Goal: Complete application form: Complete application form

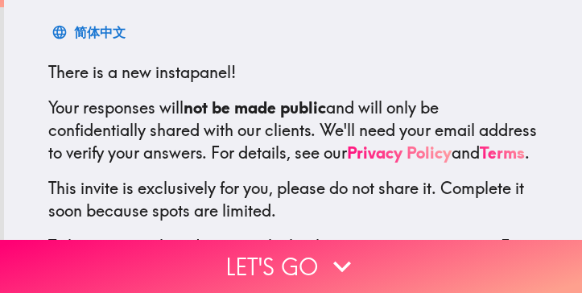
scroll to position [346, 0]
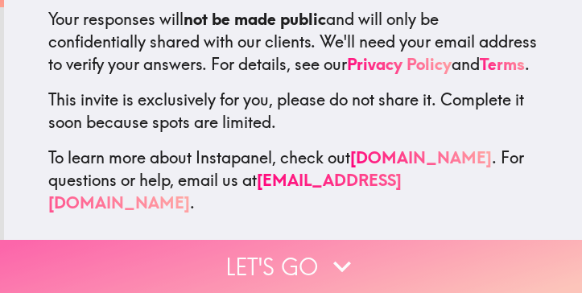
drag, startPoint x: 275, startPoint y: 283, endPoint x: 265, endPoint y: 287, distance: 11.0
click at [265, 287] on button "Let's go" at bounding box center [291, 266] width 582 height 53
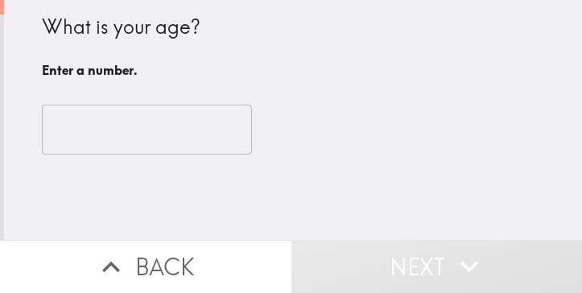
drag, startPoint x: 106, startPoint y: 172, endPoint x: 106, endPoint y: 148, distance: 24.2
click at [106, 161] on div "​" at bounding box center [293, 129] width 502 height 89
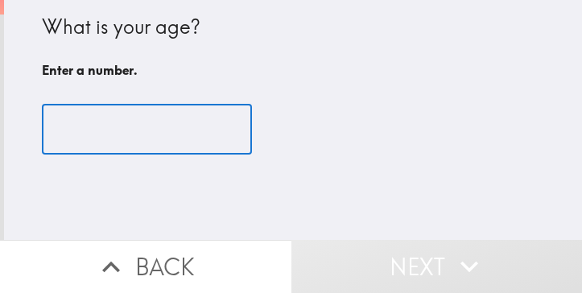
click at [106, 137] on input "number" at bounding box center [147, 130] width 210 height 50
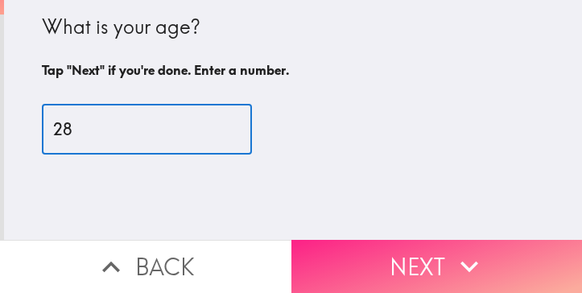
type input "28"
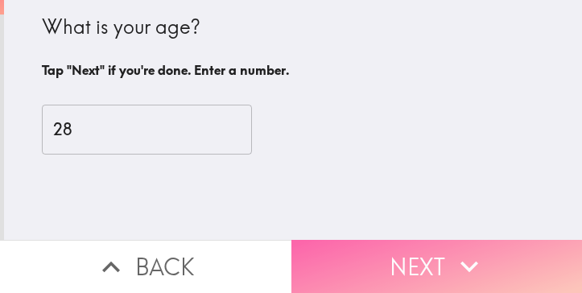
click at [362, 277] on button "Next" at bounding box center [438, 266] width 292 height 53
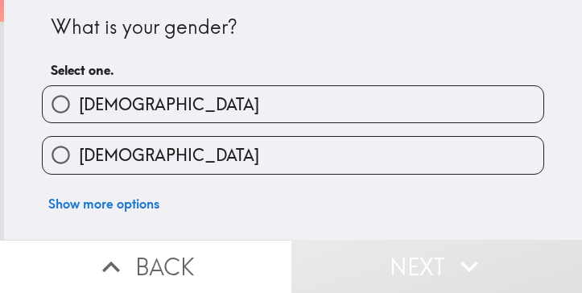
click at [156, 143] on label "[DEMOGRAPHIC_DATA]" at bounding box center [293, 155] width 501 height 36
click at [79, 143] on input "[DEMOGRAPHIC_DATA]" at bounding box center [61, 155] width 36 height 36
radio input "true"
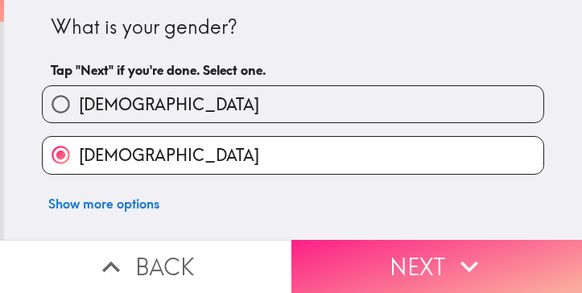
click at [402, 260] on button "Next" at bounding box center [438, 266] width 292 height 53
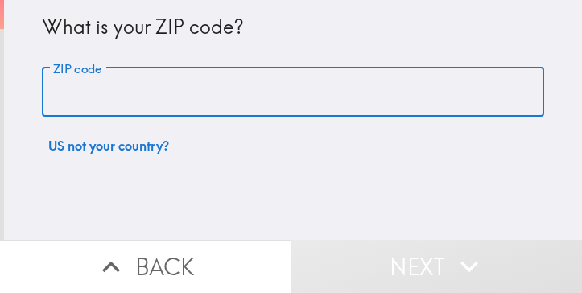
click at [234, 110] on input "ZIP code" at bounding box center [293, 93] width 502 height 50
type input "92806"
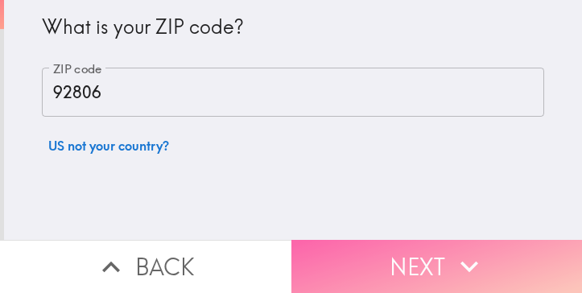
drag, startPoint x: 391, startPoint y: 251, endPoint x: 403, endPoint y: 249, distance: 12.3
click at [403, 249] on button "Next" at bounding box center [438, 266] width 292 height 53
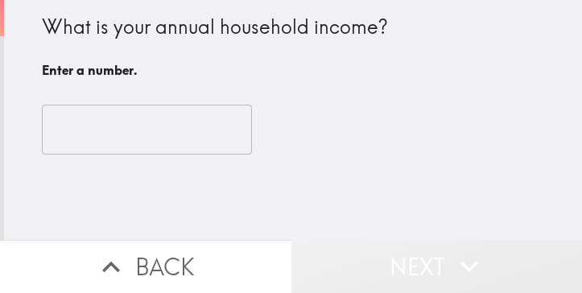
click at [403, 249] on button "Next" at bounding box center [438, 266] width 292 height 53
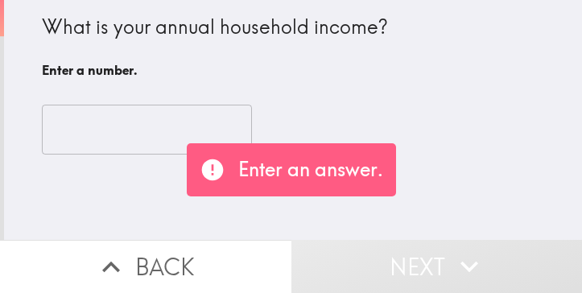
click at [93, 84] on div "What is your annual household income? Enter a number." at bounding box center [293, 49] width 502 height 72
drag, startPoint x: 93, startPoint y: 84, endPoint x: 100, endPoint y: 100, distance: 17.7
click at [100, 100] on div "What is your annual household income? Enter a number. ​" at bounding box center [292, 87] width 515 height 174
drag, startPoint x: 100, startPoint y: 100, endPoint x: 101, endPoint y: 122, distance: 21.8
click at [101, 122] on div "​" at bounding box center [293, 129] width 502 height 89
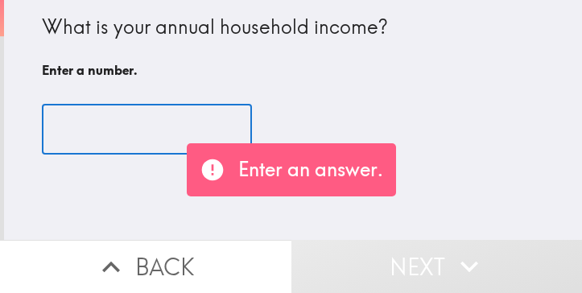
click at [101, 122] on input "number" at bounding box center [147, 130] width 210 height 50
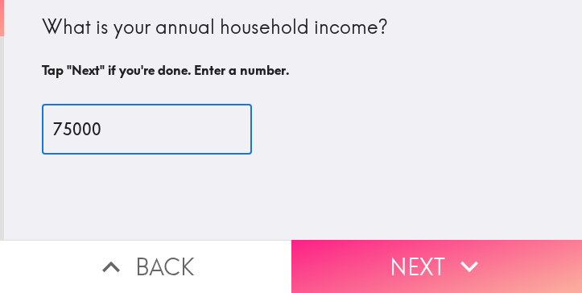
type input "75000"
click at [406, 250] on button "Next" at bounding box center [438, 266] width 292 height 53
